Goal: Transaction & Acquisition: Purchase product/service

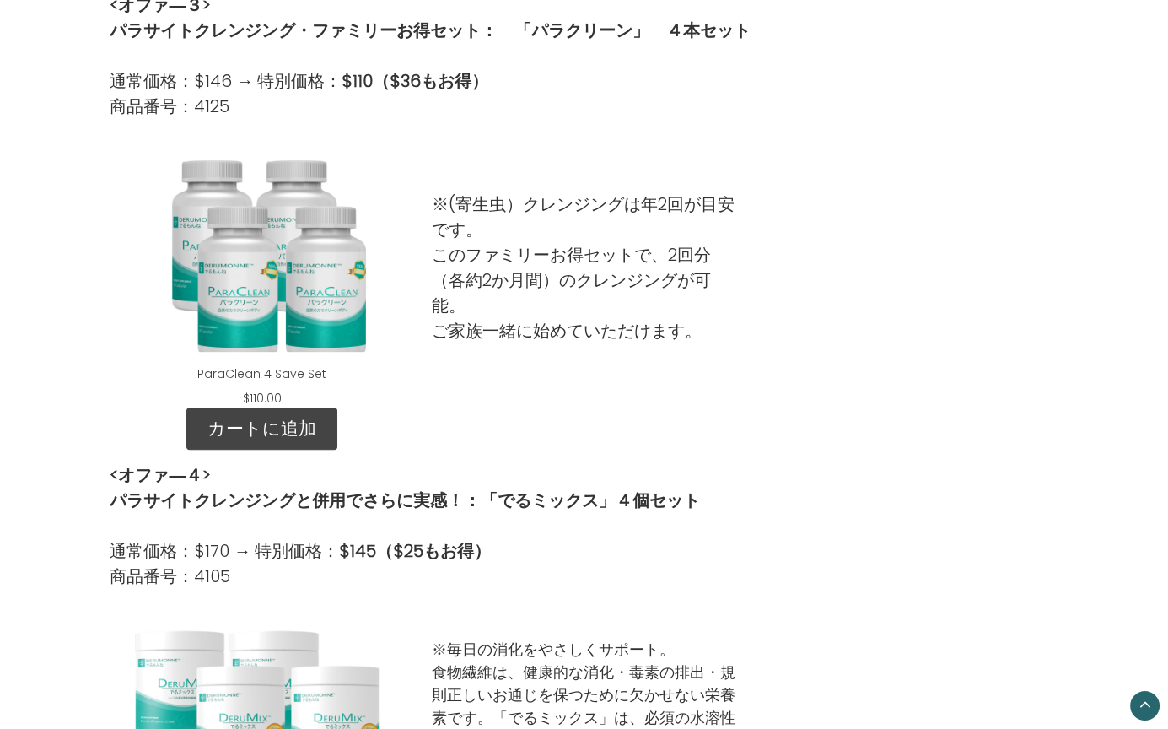
scroll to position [1451, 0]
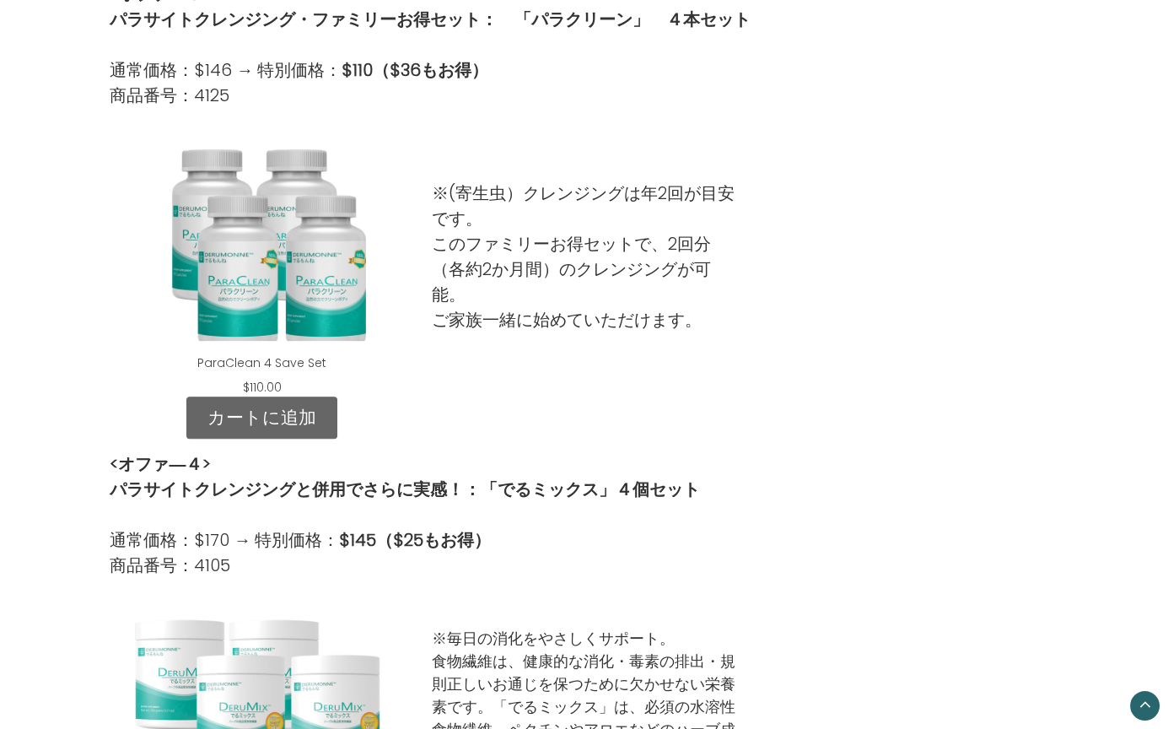
click at [290, 421] on link "カートに追加" at bounding box center [261, 417] width 151 height 42
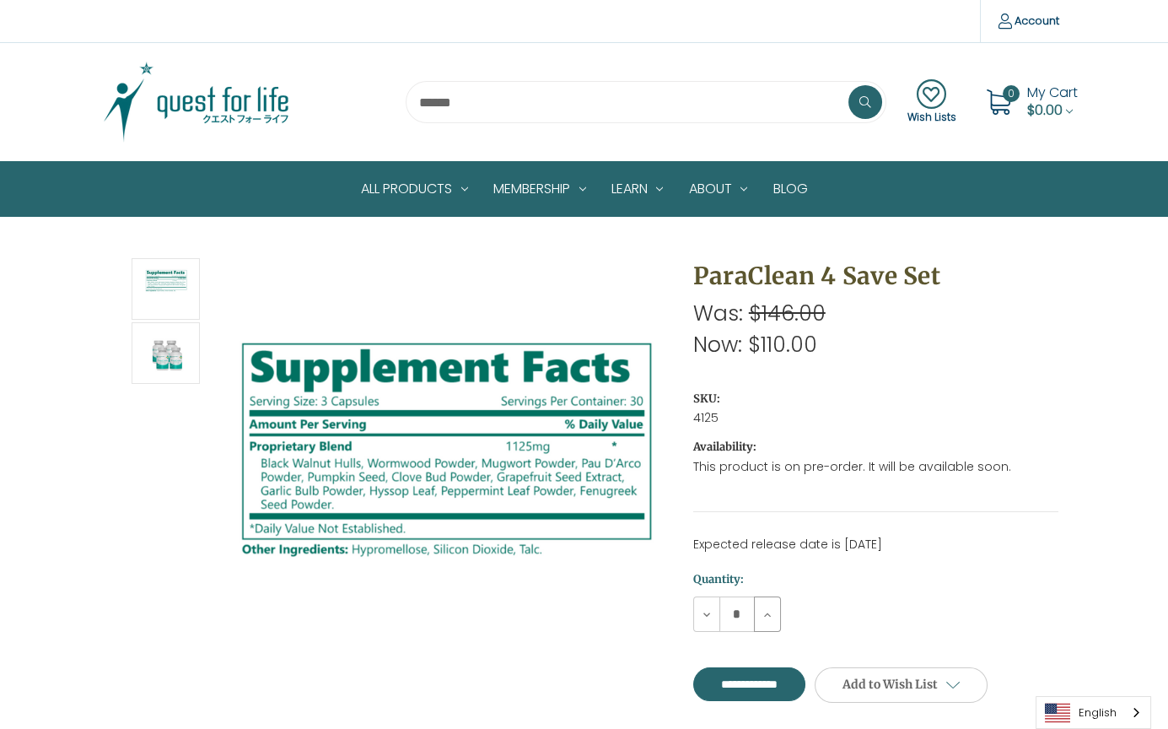
click at [763, 608] on icon at bounding box center [767, 614] width 13 height 13
type input "*"
click at [800, 677] on input "**********" at bounding box center [749, 684] width 112 height 34
type input "**********"
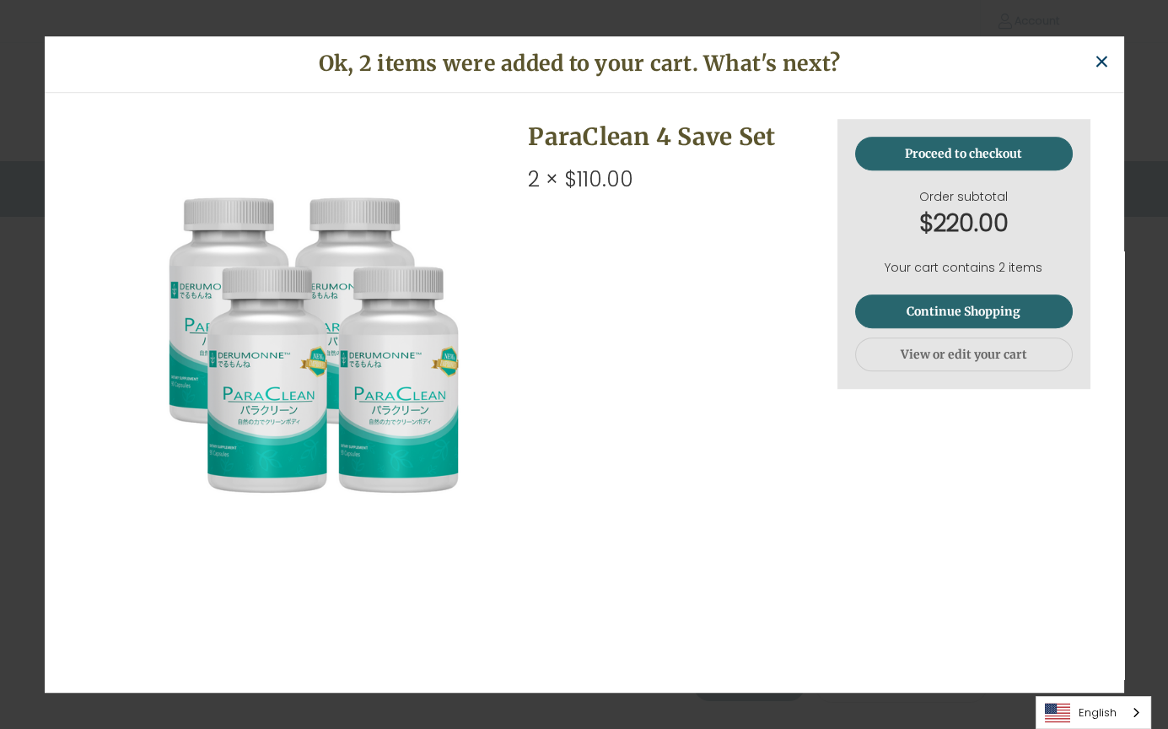
click at [1105, 58] on span "×" at bounding box center [1102, 62] width 16 height 38
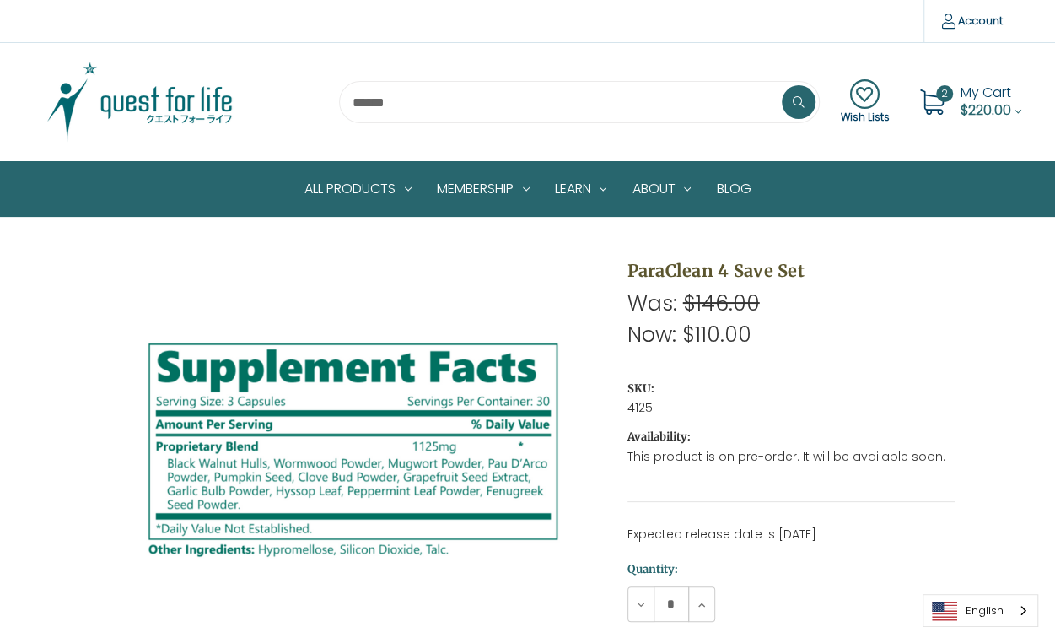
click at [938, 105] on use at bounding box center [932, 101] width 24 height 25
click at [983, 107] on span "$220.00" at bounding box center [985, 109] width 51 height 19
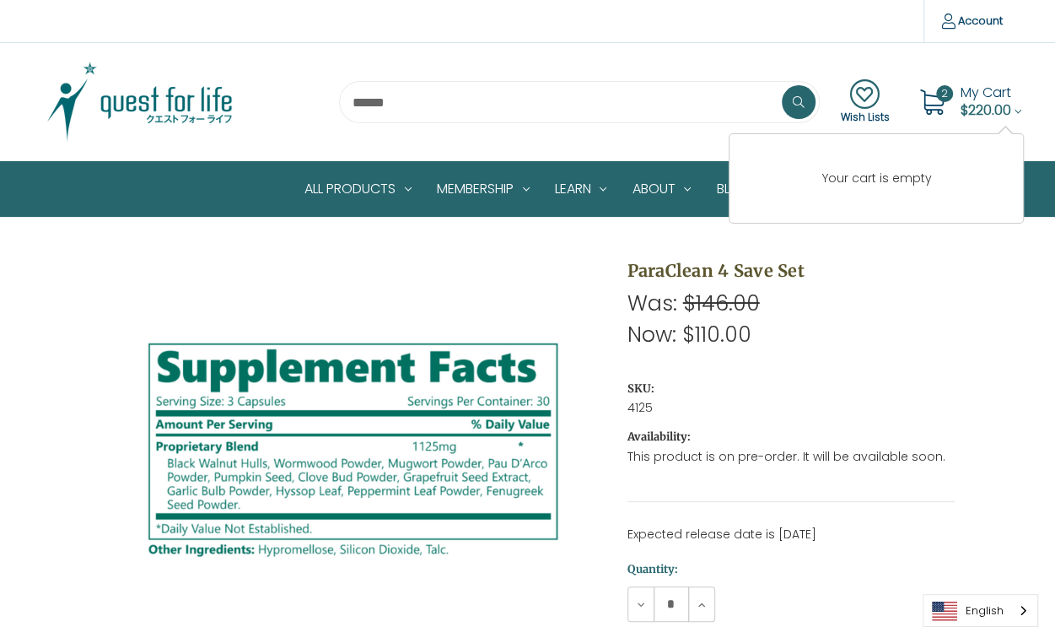
scroll to position [1, 0]
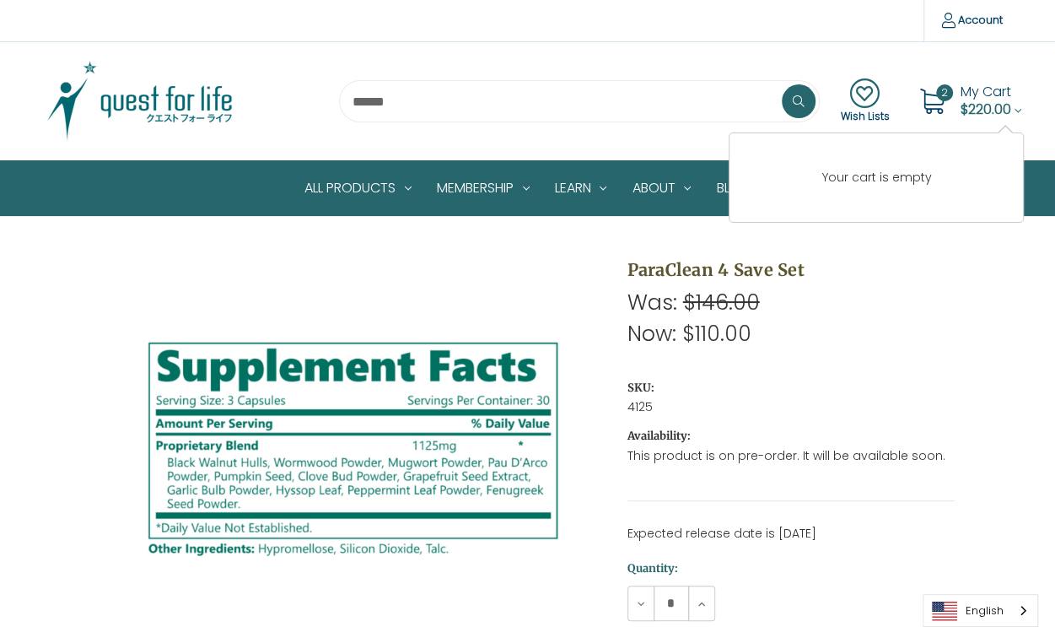
click at [191, 103] on img at bounding box center [140, 101] width 211 height 84
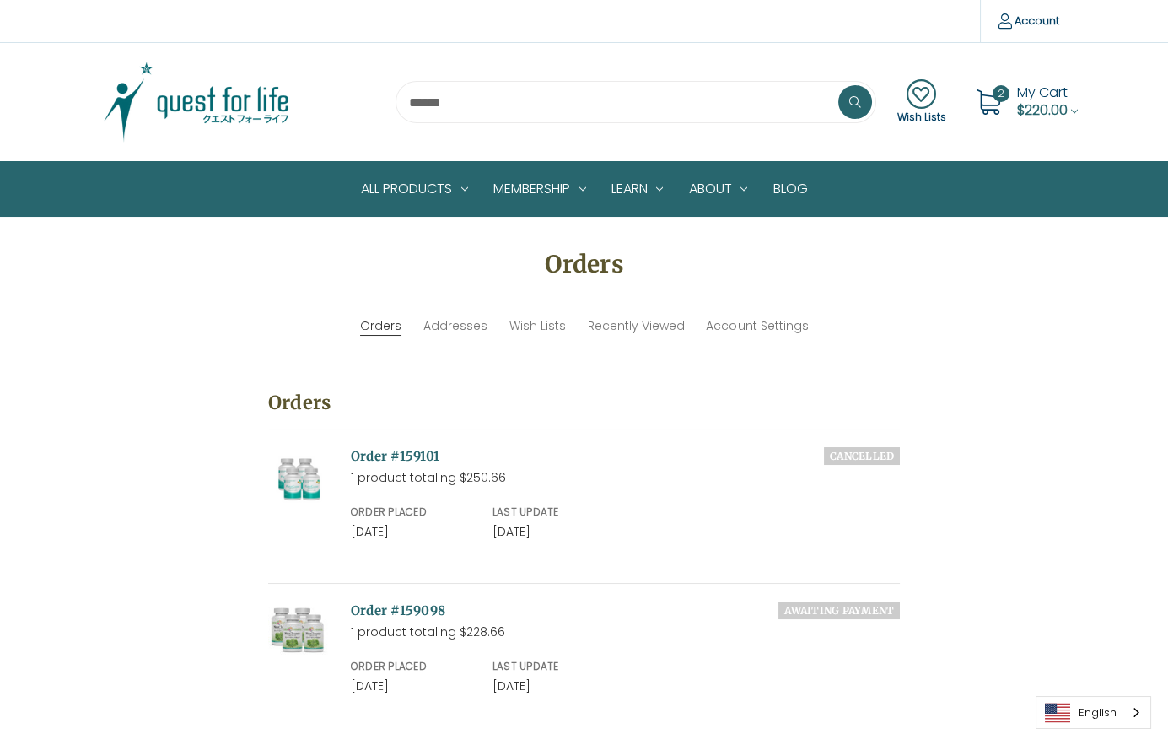
click at [1033, 101] on span "$220.00" at bounding box center [1042, 109] width 51 height 19
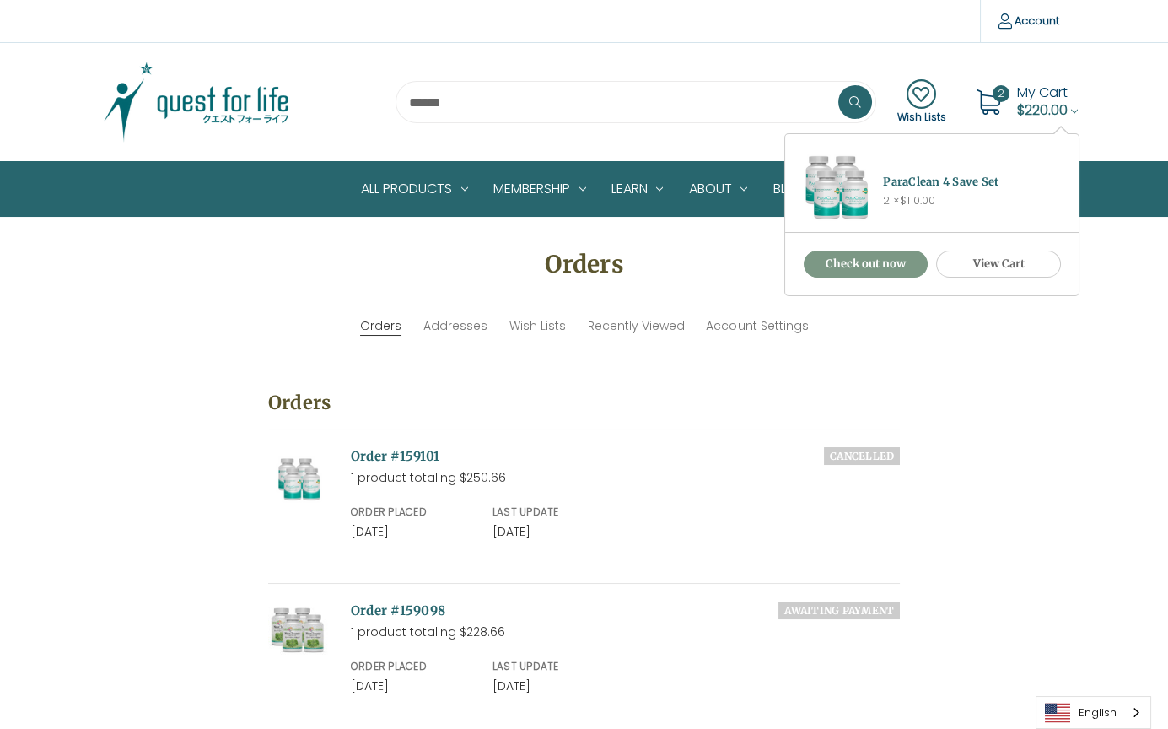
click at [863, 262] on link "Check out now" at bounding box center [866, 263] width 125 height 27
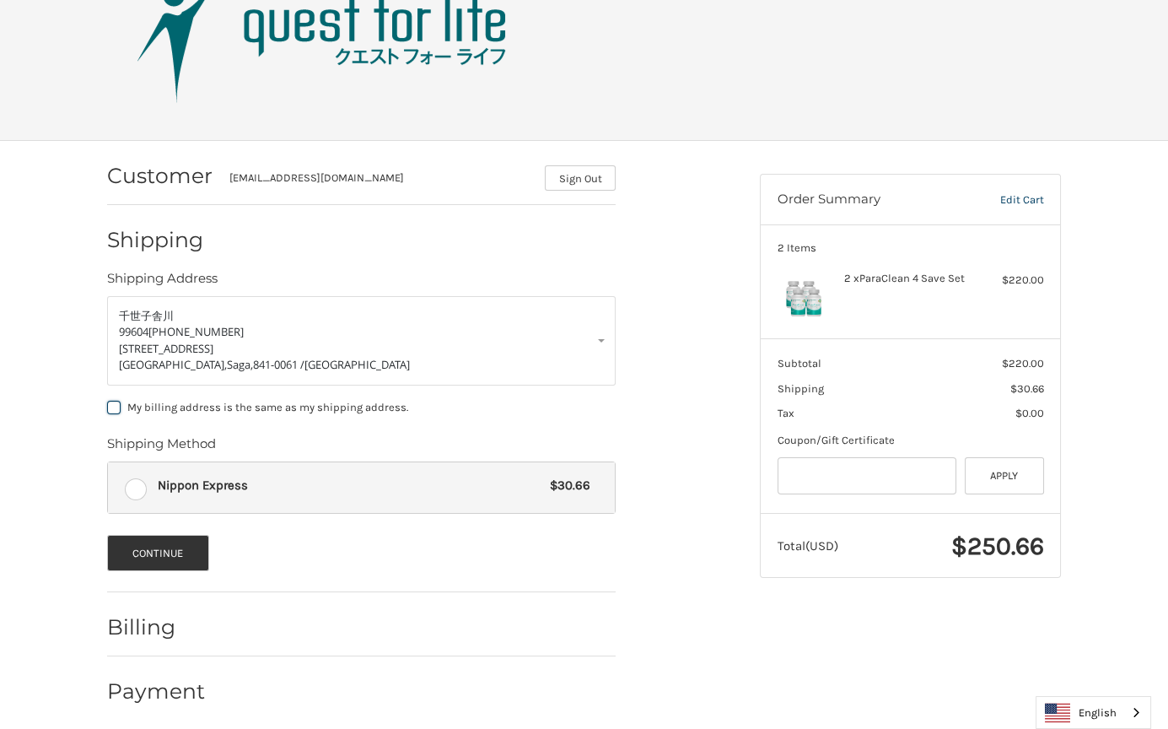
scroll to position [98, 0]
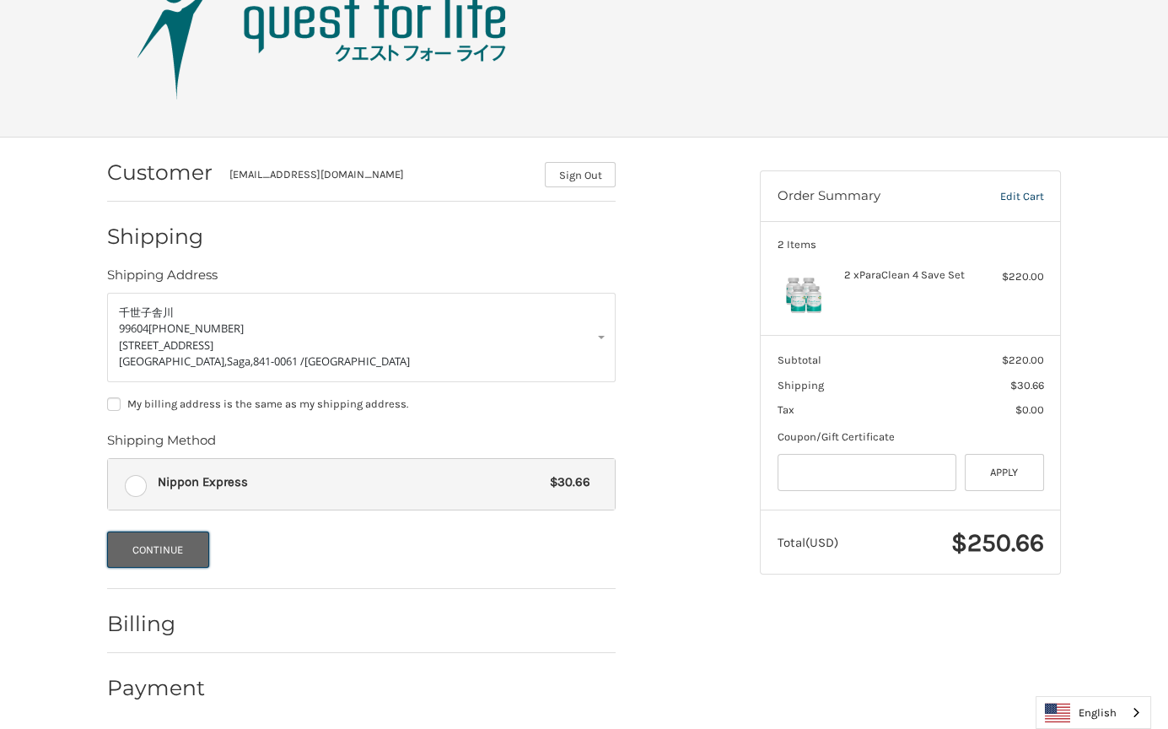
click at [159, 543] on button "Continue" at bounding box center [158, 549] width 102 height 36
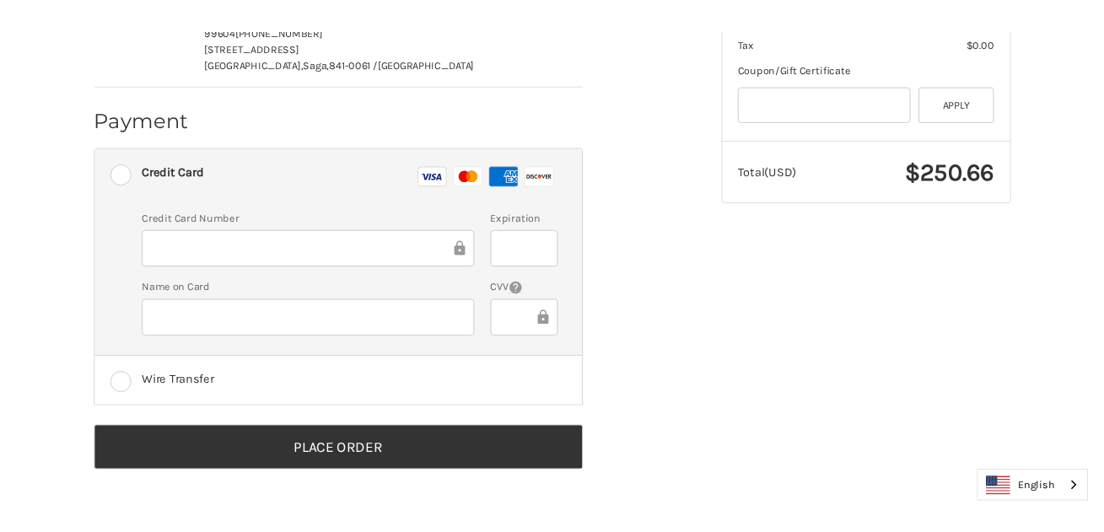
scroll to position [448, 0]
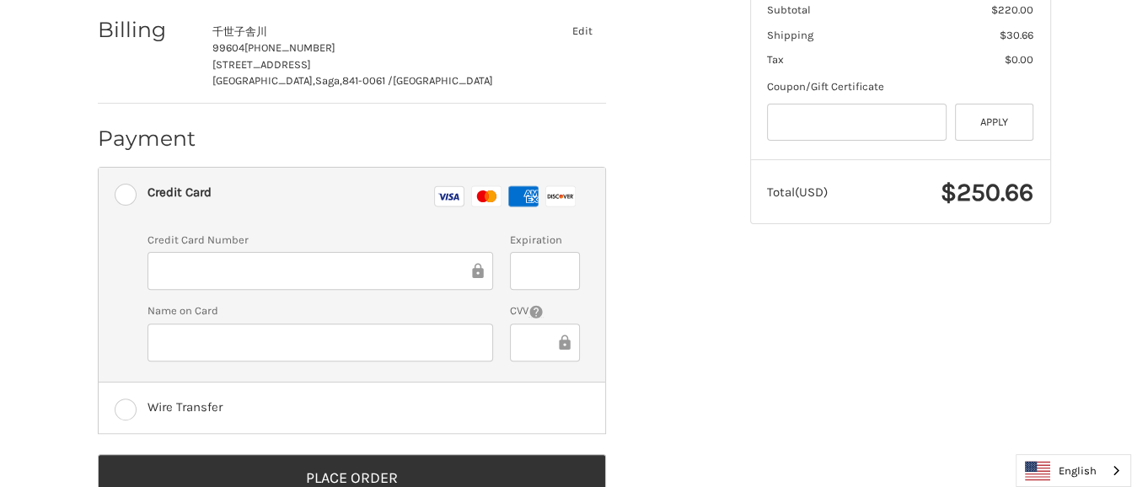
click at [200, 213] on label "Credit Card Visa Master Amex Discover" at bounding box center [352, 196] width 507 height 56
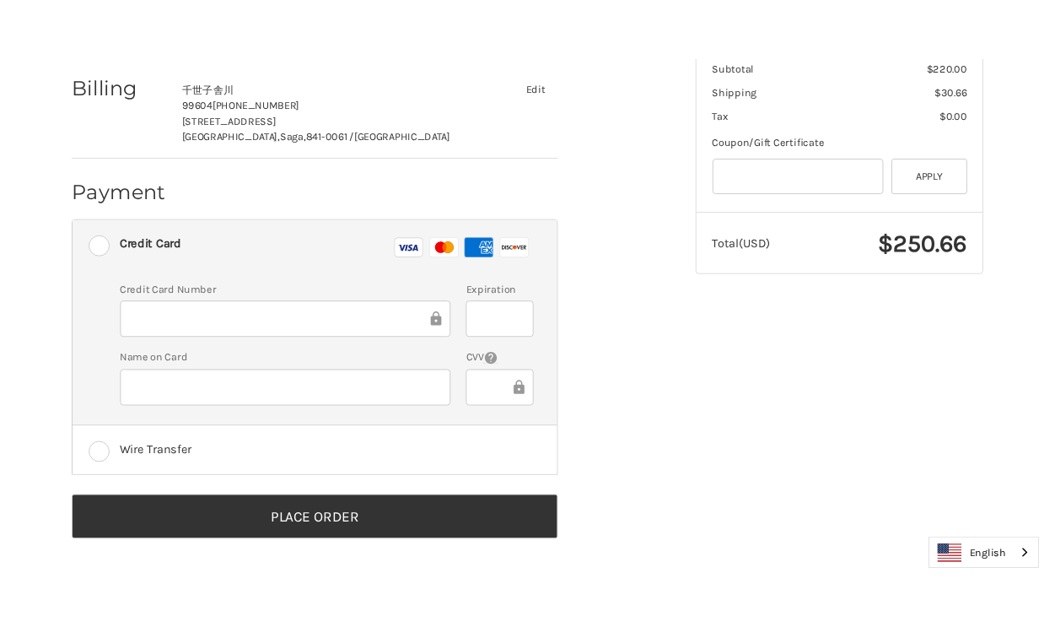
scroll to position [405, 0]
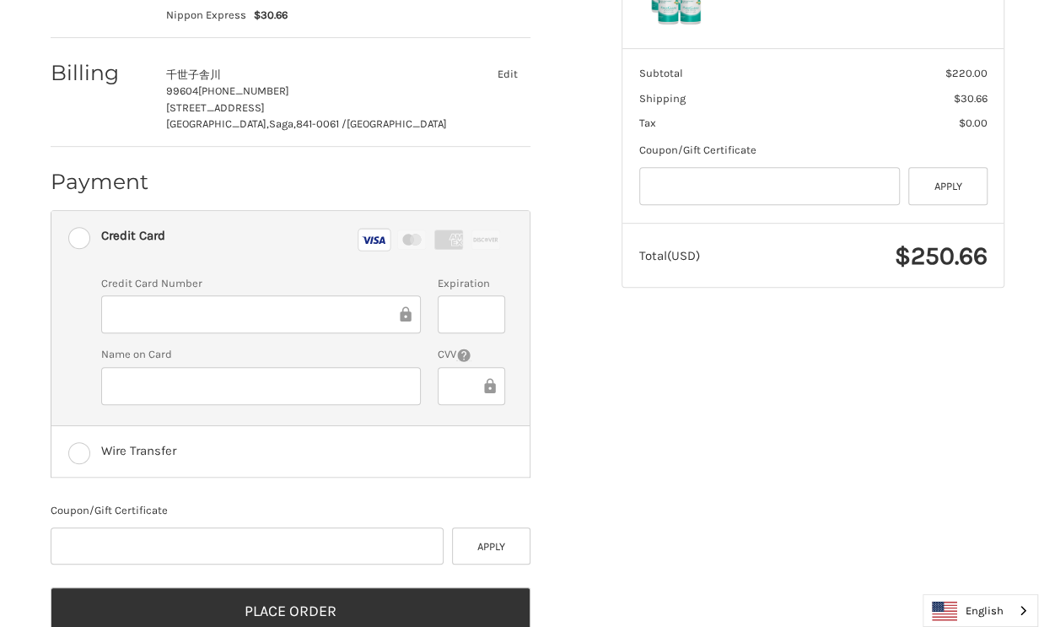
click at [858, 429] on div "Customer shimako1030@gmail.com Sign Out Shipping 千世子 舎川 99604 090-3194-0694 轟木町…" at bounding box center [528, 251] width 1012 height 840
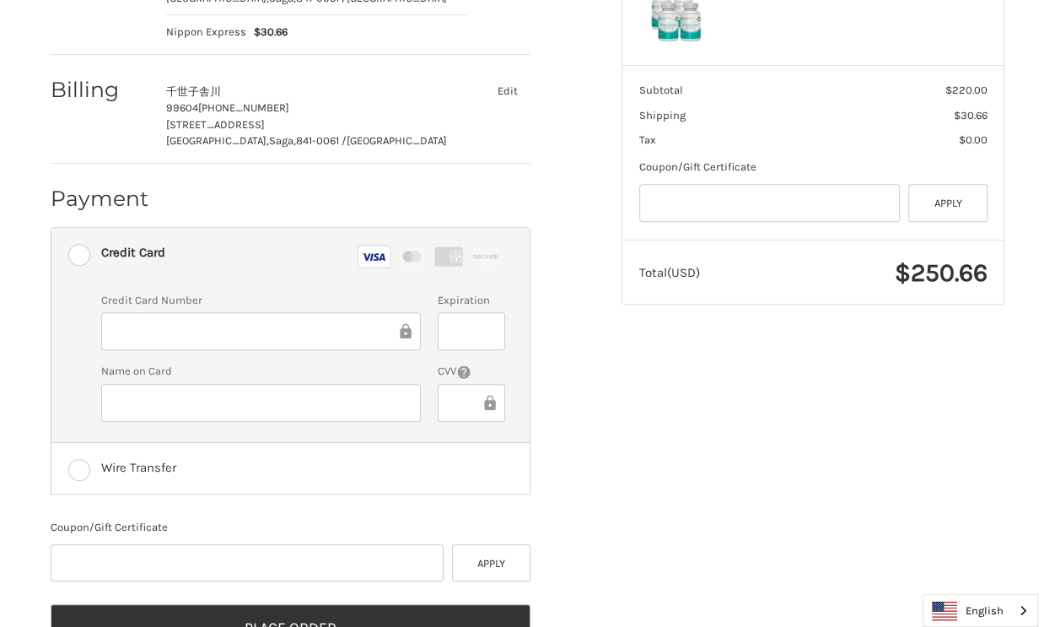
scroll to position [444, 0]
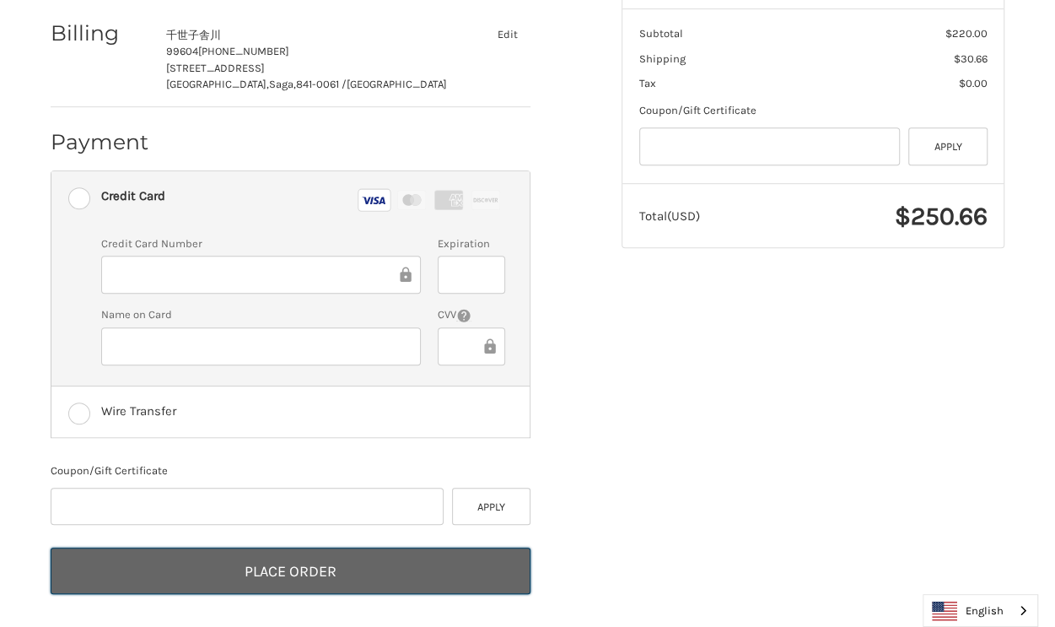
click at [295, 563] on button "Place Order" at bounding box center [291, 570] width 480 height 46
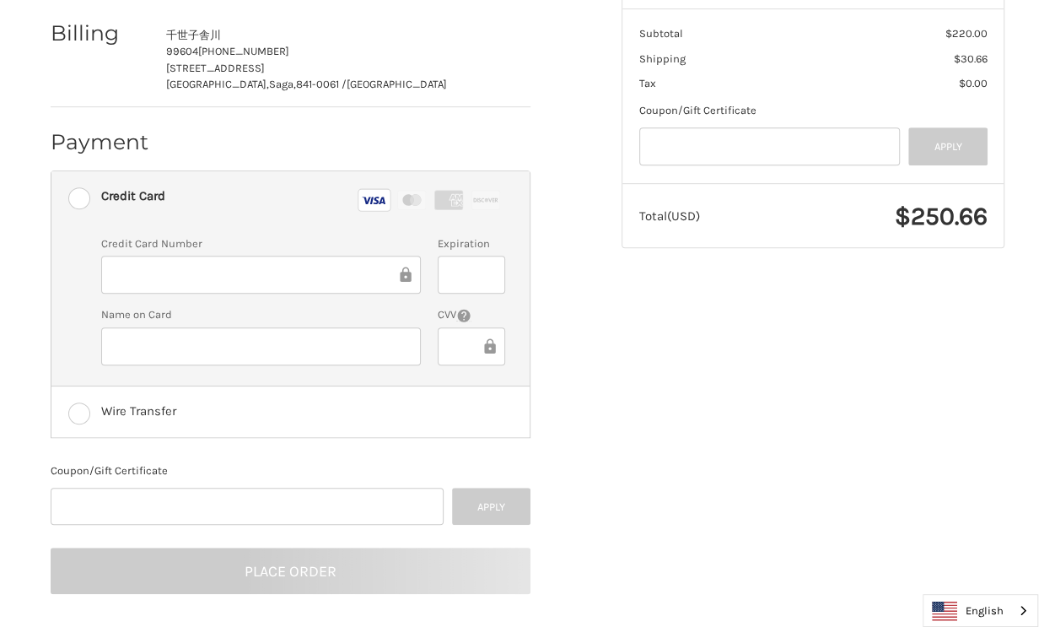
scroll to position [78, 0]
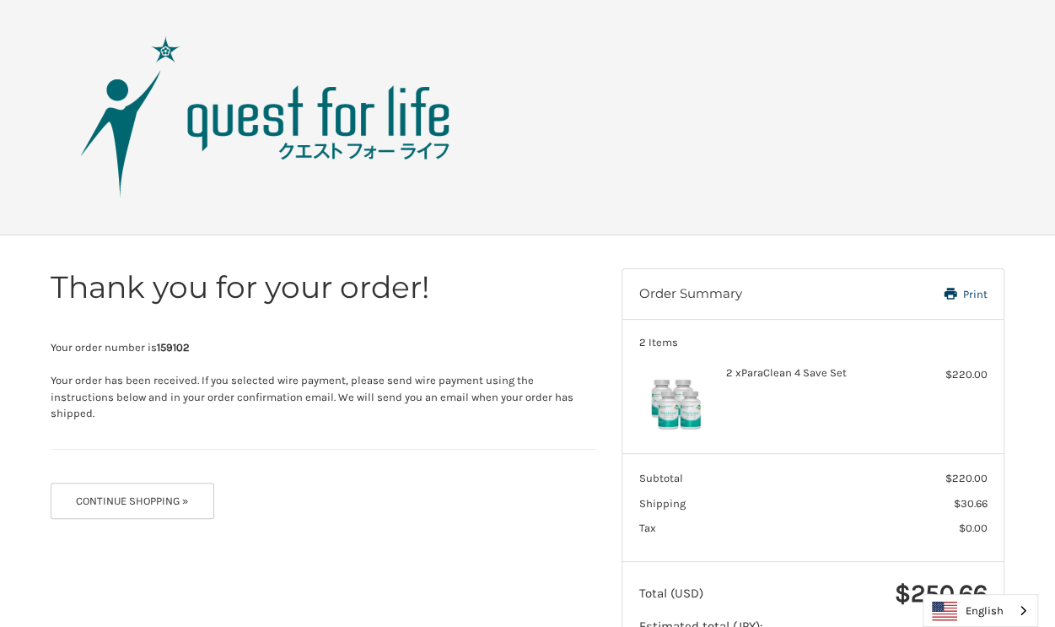
click at [353, 115] on img at bounding box center [266, 117] width 422 height 169
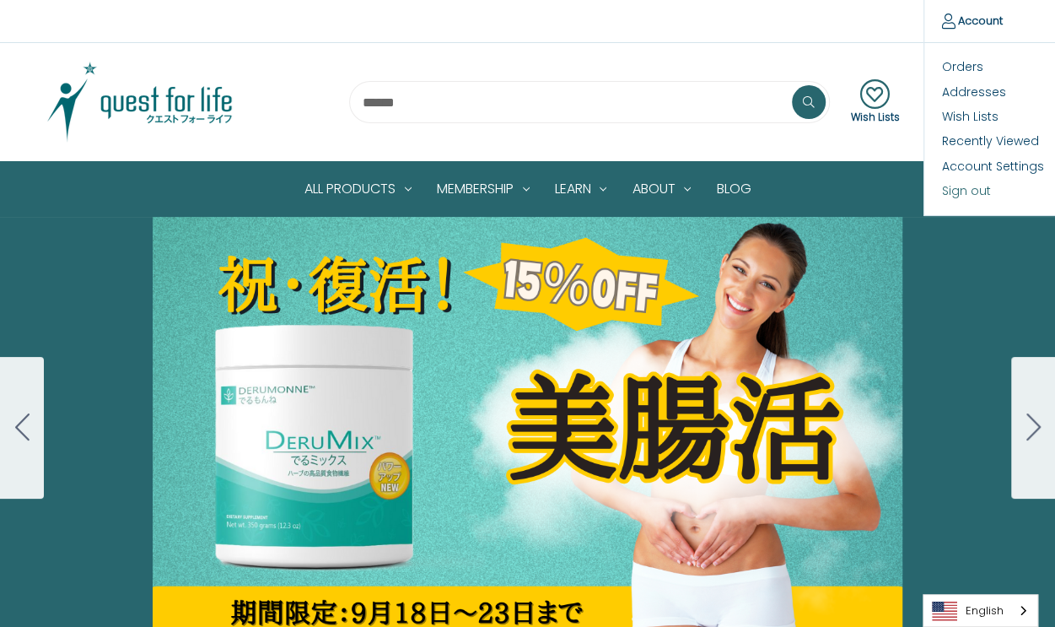
click at [955, 188] on link "Sign out" at bounding box center [1007, 191] width 167 height 24
